Goal: Task Accomplishment & Management: Manage account settings

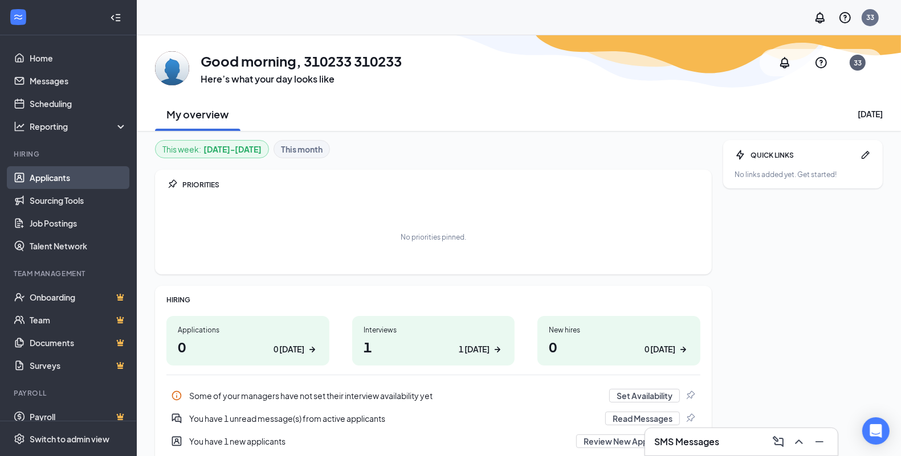
click at [75, 172] on link "Applicants" at bounding box center [78, 177] width 97 height 23
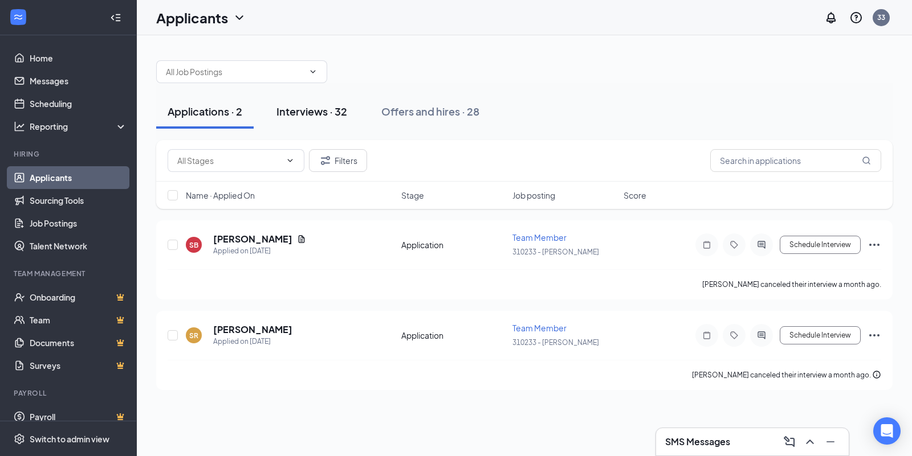
click at [320, 123] on button "Interviews · 32" at bounding box center [311, 112] width 93 height 34
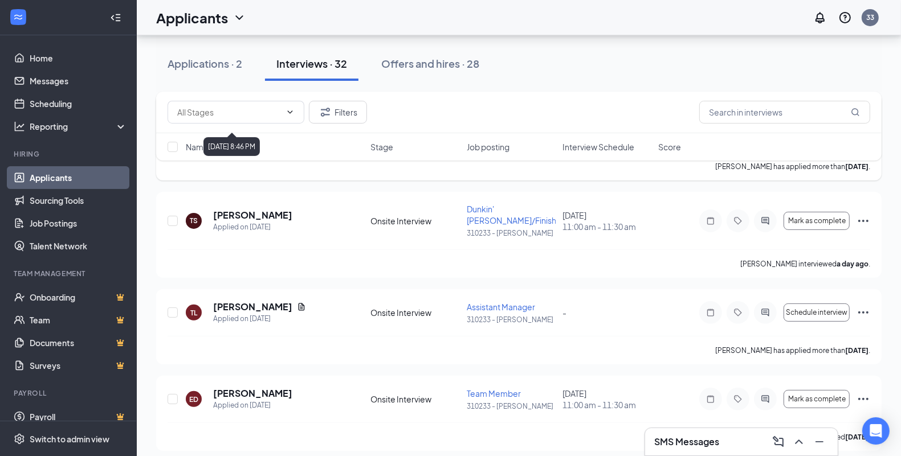
scroll to position [214, 0]
click at [860, 219] on icon "Ellipses" at bounding box center [863, 220] width 10 height 2
click at [499, 203] on span "Dunkin' [PERSON_NAME]/Finisher" at bounding box center [515, 214] width 97 height 22
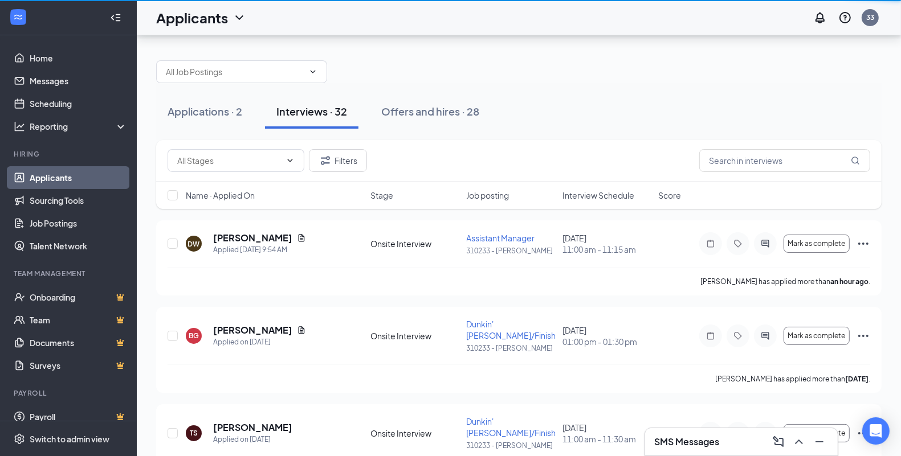
scroll to position [214, 0]
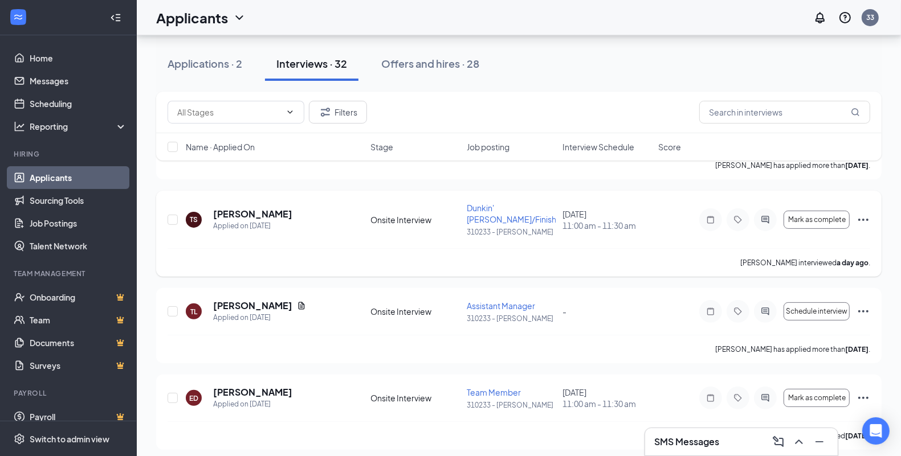
click at [864, 213] on icon "Ellipses" at bounding box center [863, 220] width 14 height 14
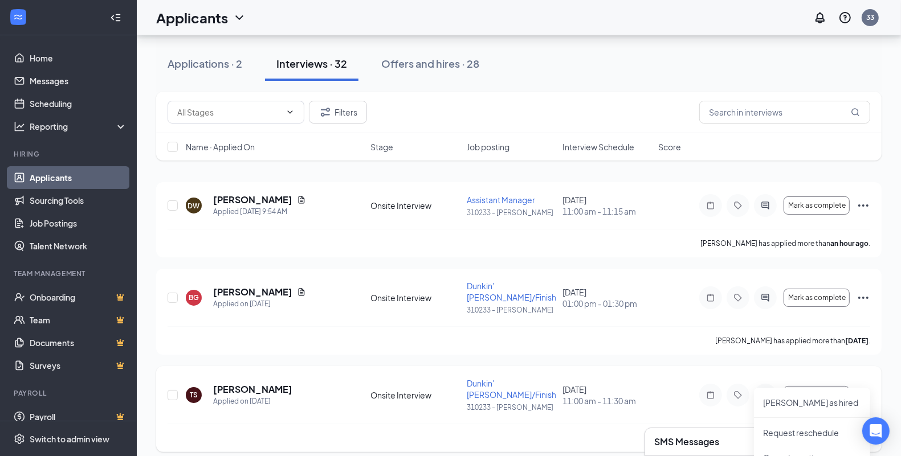
scroll to position [71, 0]
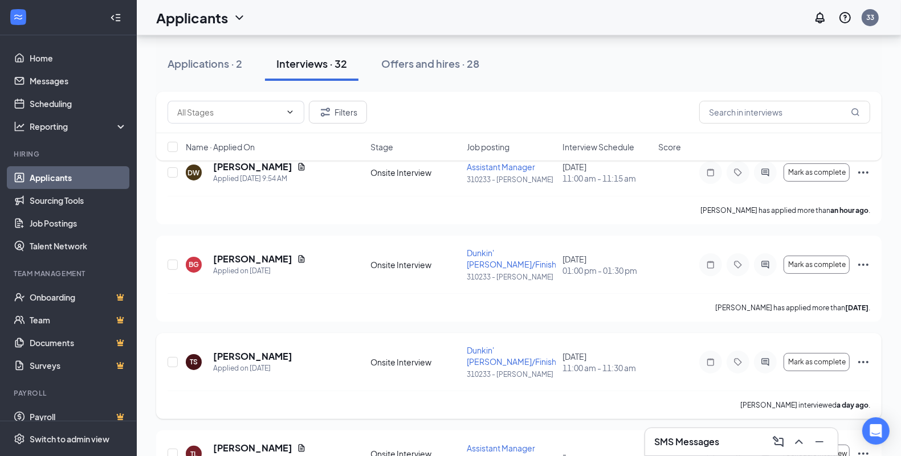
click at [852, 351] on div "Mark as complete" at bounding box center [784, 362] width 171 height 23
click at [858, 356] on icon "Ellipses" at bounding box center [863, 363] width 14 height 14
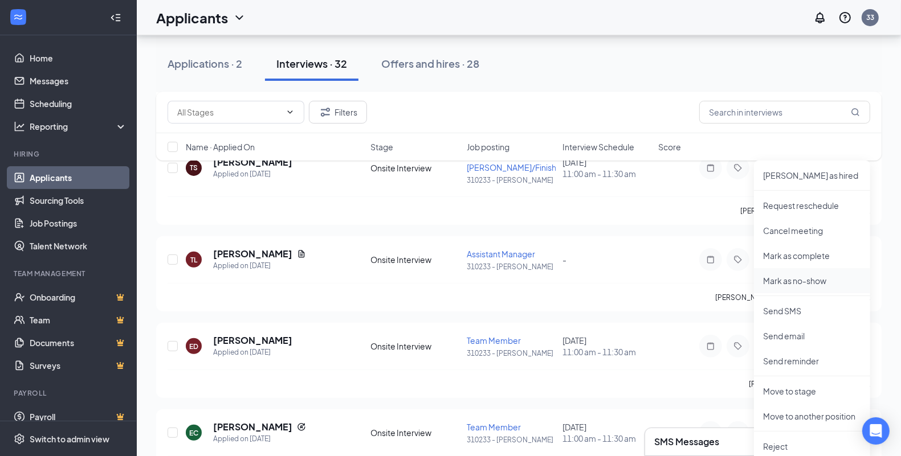
scroll to position [285, 0]
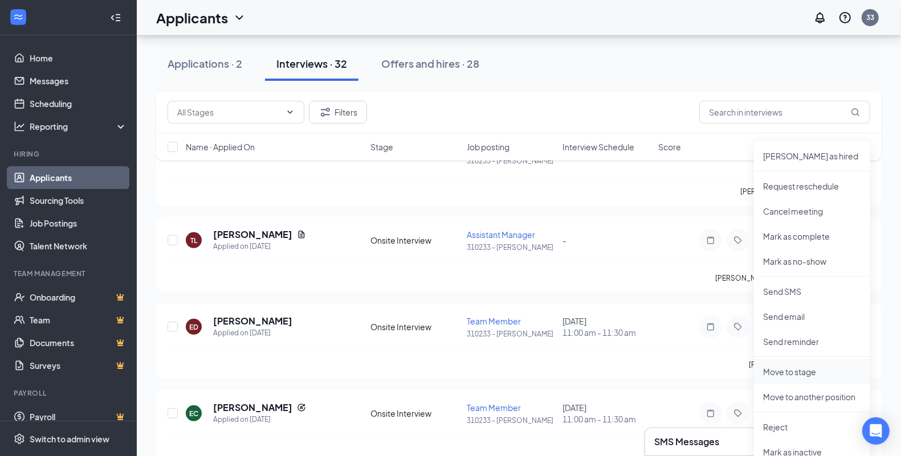
click at [801, 369] on p "Move to stage" at bounding box center [812, 371] width 98 height 11
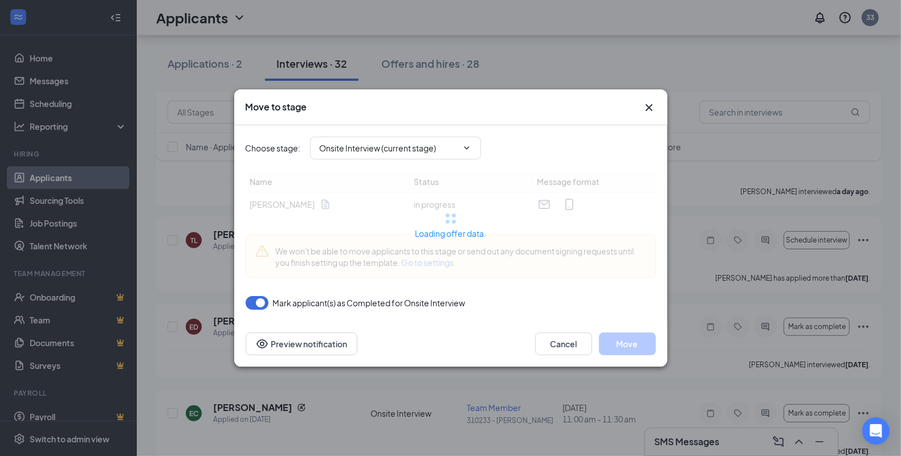
type input "Offer Letter (next stage)"
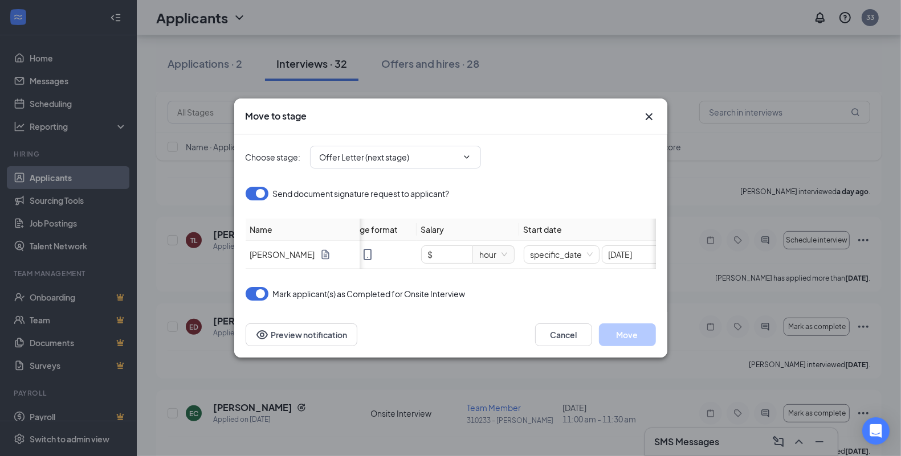
scroll to position [0, 142]
click at [553, 250] on span "specific_date" at bounding box center [533, 254] width 62 height 17
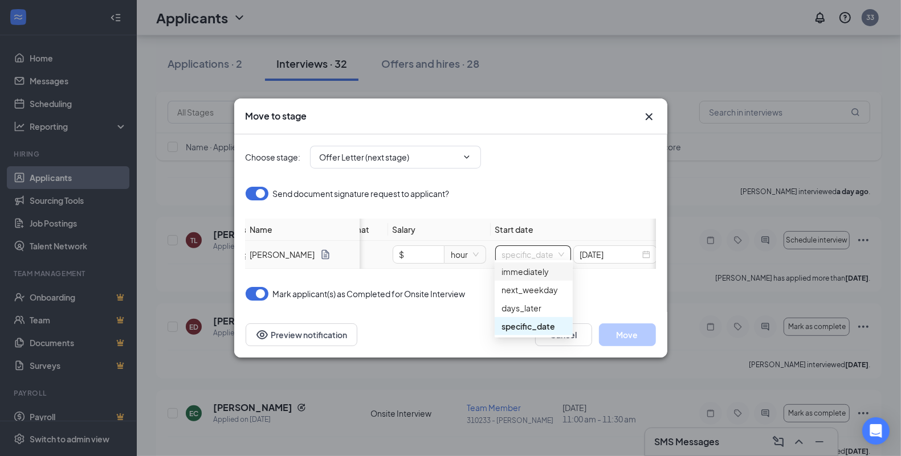
click at [539, 269] on div "immediately" at bounding box center [533, 272] width 64 height 13
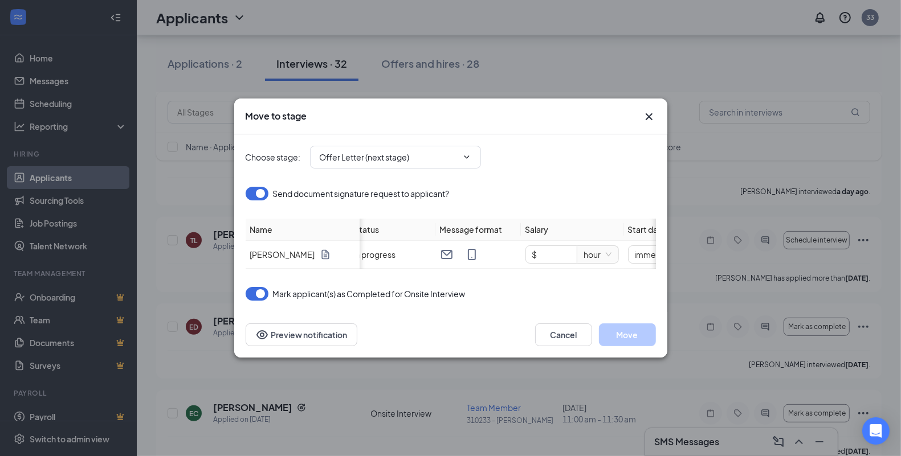
scroll to position [0, 0]
click at [562, 247] on input "$" at bounding box center [561, 254] width 51 height 17
type input "$ 14"
click at [457, 154] on input "Offer Letter (next stage)" at bounding box center [389, 157] width 138 height 13
click at [580, 189] on div "Send document signature request to applicant?" at bounding box center [451, 194] width 410 height 14
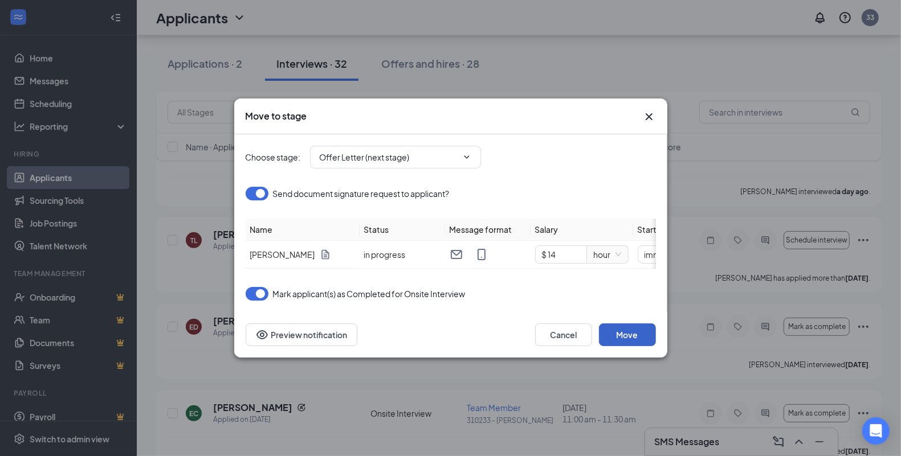
click at [643, 339] on button "Move" at bounding box center [627, 335] width 57 height 23
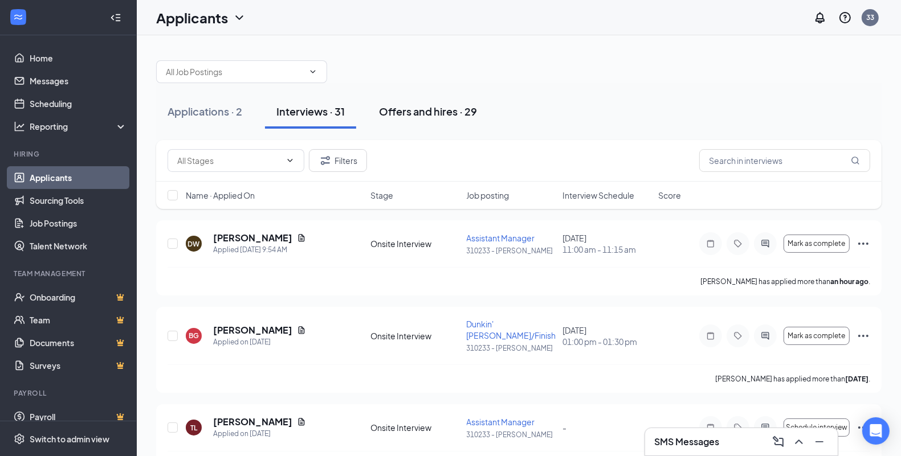
click at [460, 106] on div "Offers and hires · 29" at bounding box center [428, 111] width 98 height 14
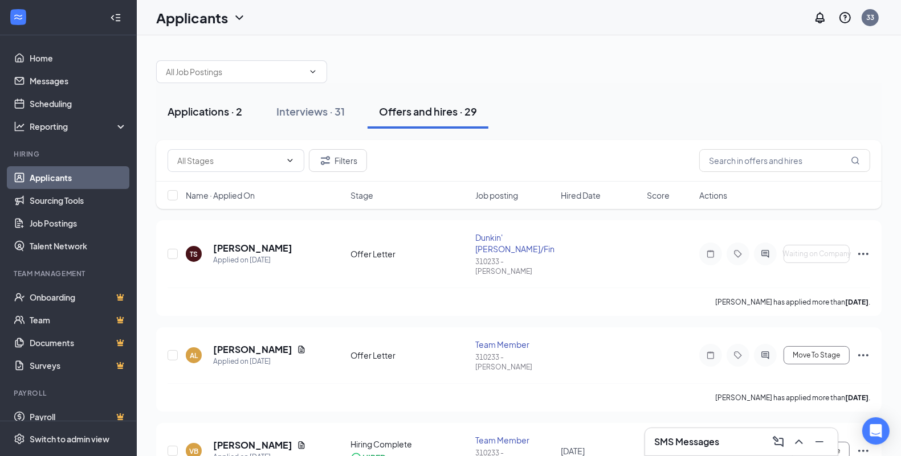
click at [211, 109] on div "Applications · 2" at bounding box center [205, 111] width 75 height 14
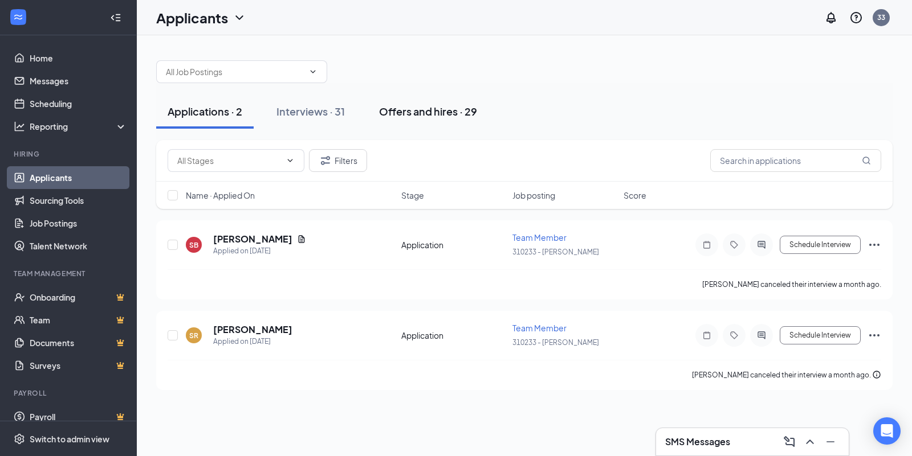
click at [401, 112] on div "Offers and hires · 29" at bounding box center [428, 111] width 98 height 14
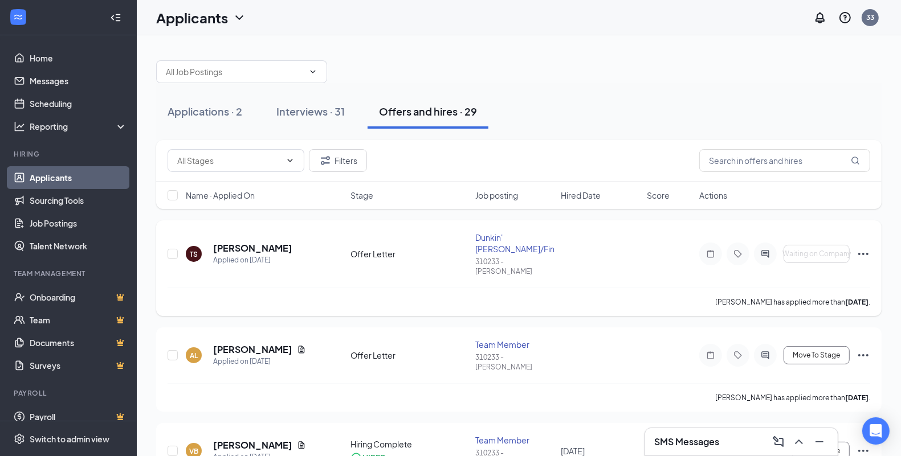
click at [863, 251] on icon "Ellipses" at bounding box center [863, 254] width 14 height 14
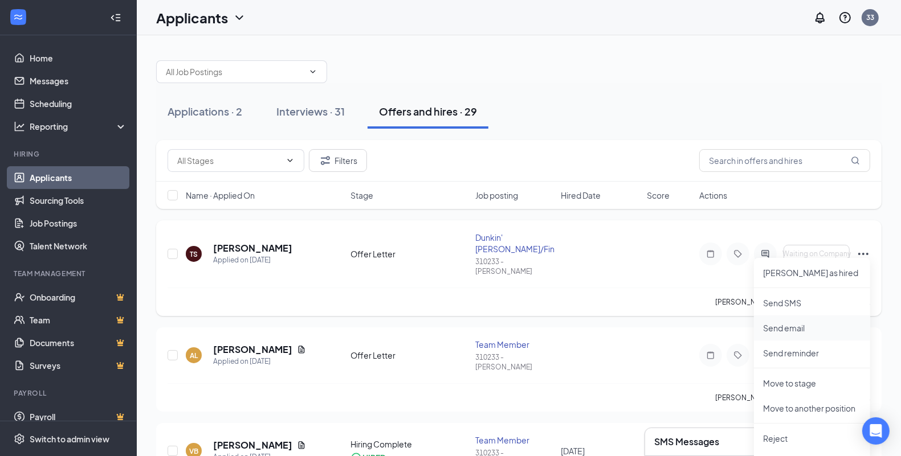
click at [786, 331] on p "Send email" at bounding box center [812, 328] width 98 height 11
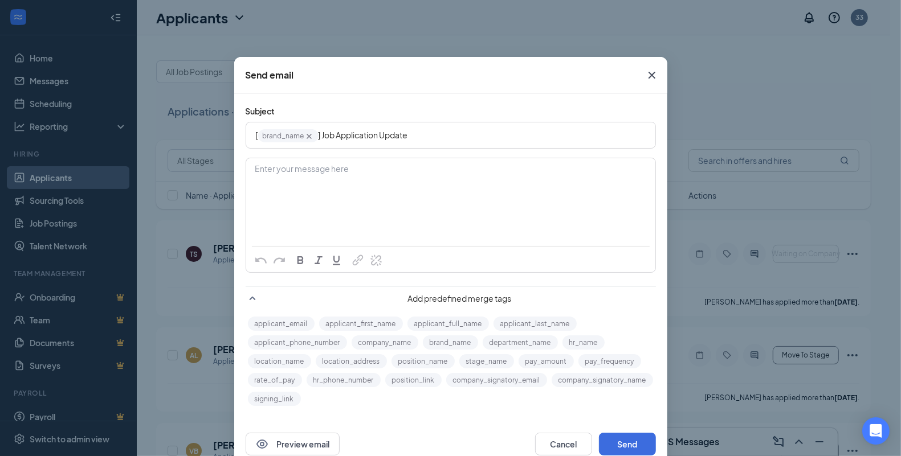
click at [651, 78] on icon "Cross" at bounding box center [652, 75] width 14 height 14
